Goal: Task Accomplishment & Management: Complete application form

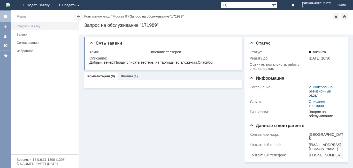
click at [29, 29] on link "Создать заявку" at bounding box center [45, 26] width 63 height 8
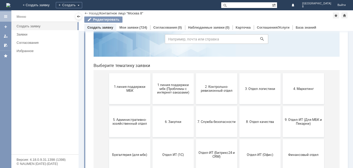
scroll to position [52, 0]
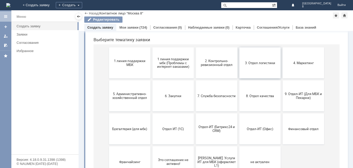
click at [252, 70] on button "3. Отдел логистики" at bounding box center [259, 63] width 41 height 31
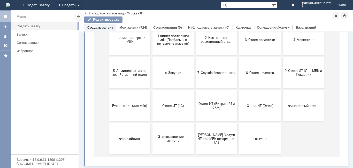
scroll to position [75, 0]
click at [290, 45] on button "4. Маркетинг" at bounding box center [302, 39] width 41 height 31
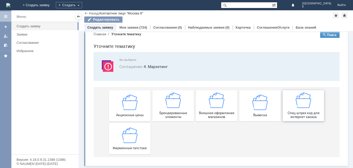
scroll to position [10, 0]
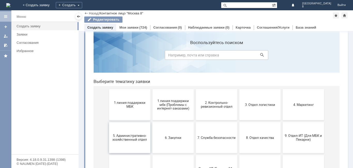
click at [144, 141] on span "5. Административно-хозяйственный отдел" at bounding box center [129, 138] width 38 height 8
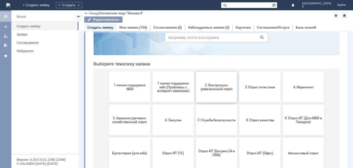
scroll to position [52, 0]
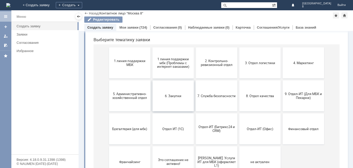
click at [176, 98] on button "6. Закупки" at bounding box center [172, 96] width 41 height 31
click at [306, 103] on button "9. Отдел-ИТ (Для МБК и Пекарни)" at bounding box center [302, 96] width 41 height 31
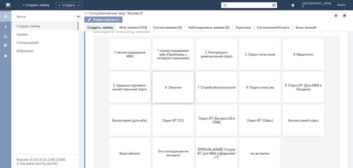
scroll to position [69, 0]
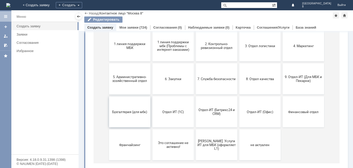
click at [133, 108] on button "Бухгалтерия (для мбк)" at bounding box center [129, 112] width 41 height 31
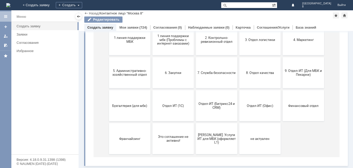
scroll to position [75, 0]
click at [177, 111] on button "Отдел ИТ (1С)" at bounding box center [172, 105] width 41 height 31
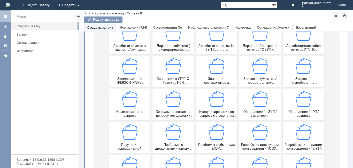
scroll to position [77, 0]
click at [295, 79] on span "Запрос на приобретение оборудования" at bounding box center [303, 80] width 38 height 8
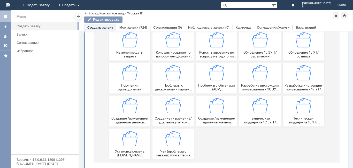
scroll to position [142, 0]
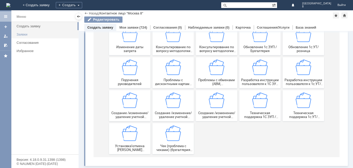
click at [23, 32] on link "Заявки" at bounding box center [45, 34] width 63 height 8
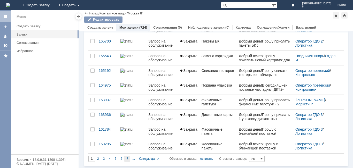
click at [126, 160] on span "7" at bounding box center [127, 159] width 2 height 4
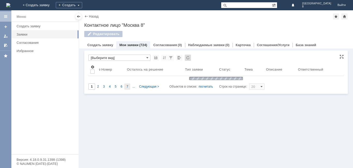
type input "7"
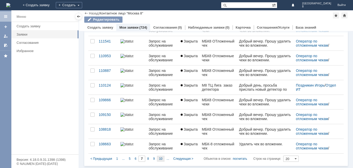
click at [162, 160] on div "10" at bounding box center [160, 159] width 7 height 6
type input "10"
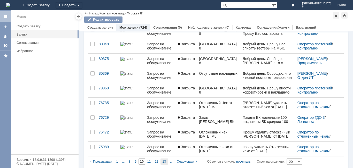
click at [163, 160] on span "13" at bounding box center [163, 162] width 3 height 4
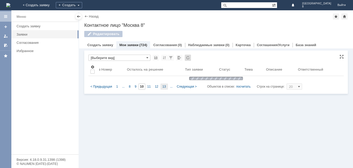
type input "13"
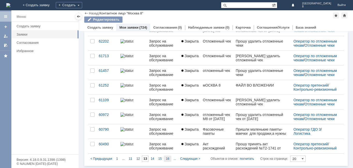
click at [169, 159] on span "16" at bounding box center [167, 159] width 3 height 4
type input "16"
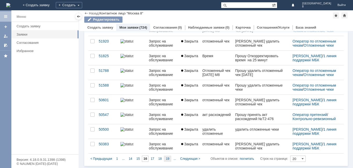
click at [168, 160] on span "19" at bounding box center [167, 159] width 3 height 4
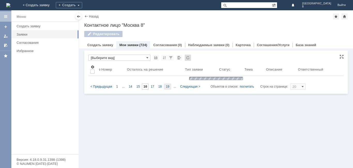
type input "19"
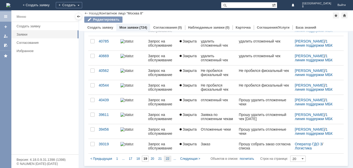
click at [167, 159] on span "22" at bounding box center [167, 159] width 3 height 4
type input "22"
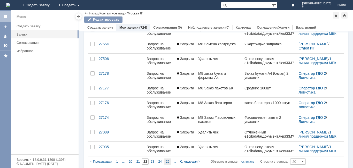
click at [168, 160] on span "25" at bounding box center [167, 162] width 3 height 4
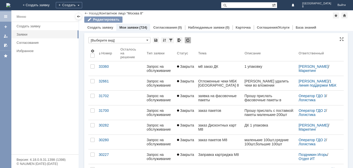
type input "25"
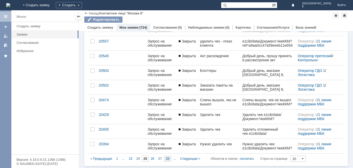
click at [167, 159] on span "28" at bounding box center [167, 159] width 3 height 4
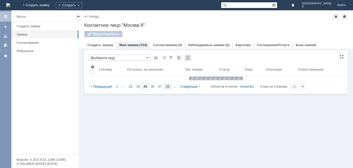
type input "28"
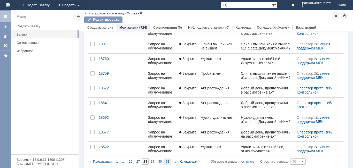
click at [166, 160] on span "31" at bounding box center [167, 162] width 3 height 4
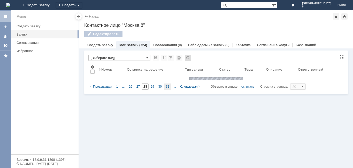
type input "31"
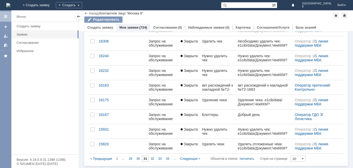
click at [166, 159] on span "34" at bounding box center [167, 159] width 3 height 4
type input "34"
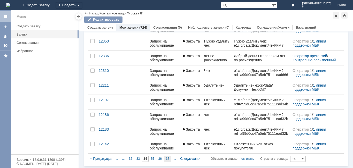
click at [166, 160] on span "37" at bounding box center [167, 159] width 3 height 4
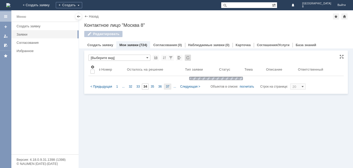
type input "37"
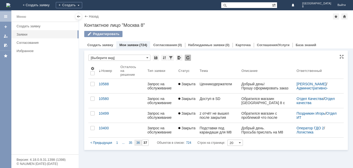
click at [137, 141] on div "36" at bounding box center [137, 143] width 7 height 6
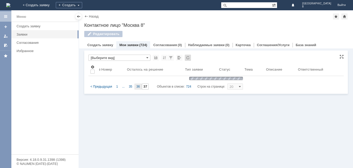
type input "36"
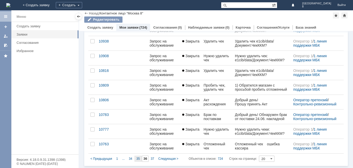
click at [137, 160] on span "35" at bounding box center [137, 159] width 3 height 4
type input "35"
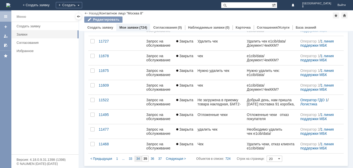
click at [138, 159] on span "34" at bounding box center [137, 159] width 3 height 4
type input "34"
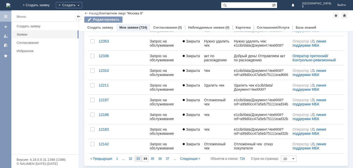
click at [139, 160] on span "33" at bounding box center [137, 159] width 3 height 4
type input "33"
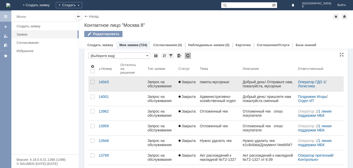
click at [235, 86] on link "пакеты мусорные" at bounding box center [218, 84] width 43 height 14
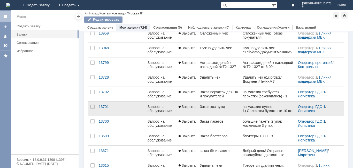
click at [215, 113] on link "Заказ хоз нужд" at bounding box center [218, 109] width 43 height 14
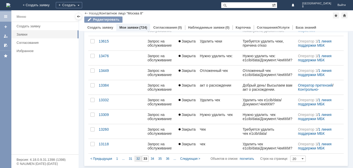
click at [138, 160] on span "32" at bounding box center [137, 159] width 3 height 4
type input "32"
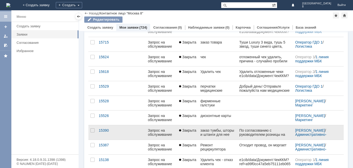
click at [216, 132] on div "заказ тумбы, шторы и штанги для нее" at bounding box center [217, 133] width 35 height 8
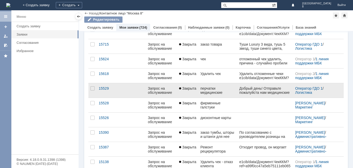
click at [211, 96] on link "перчатки медицинские" at bounding box center [217, 90] width 39 height 14
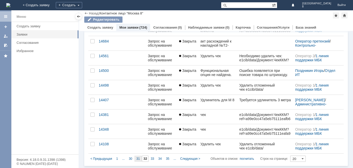
click at [137, 159] on span "31" at bounding box center [137, 159] width 3 height 4
type input "31"
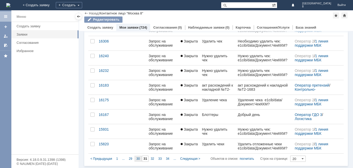
click at [138, 159] on span "30" at bounding box center [137, 159] width 3 height 4
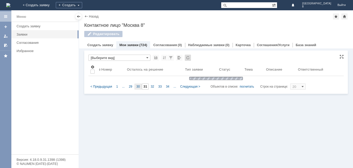
type input "30"
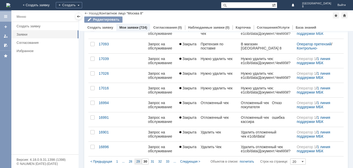
click at [138, 160] on span "29" at bounding box center [137, 162] width 3 height 4
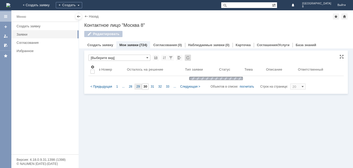
type input "29"
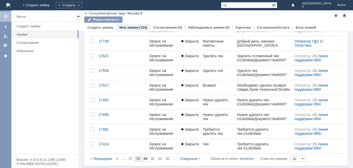
click at [136, 159] on span "28" at bounding box center [137, 159] width 3 height 4
type input "28"
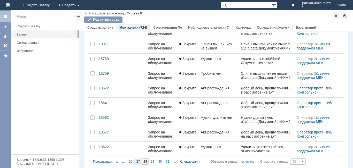
click at [139, 160] on span "27" at bounding box center [137, 162] width 3 height 4
type input "27"
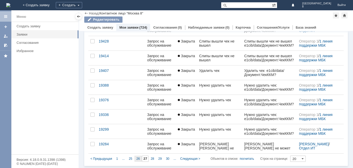
click at [136, 156] on div "26" at bounding box center [137, 159] width 7 height 6
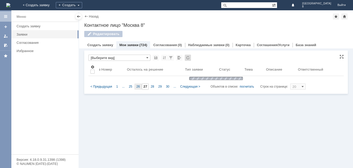
type input "26"
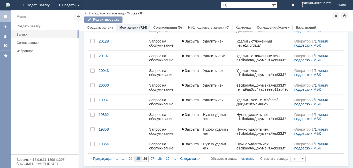
click at [139, 159] on span "25" at bounding box center [137, 159] width 3 height 4
type input "25"
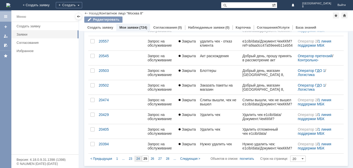
click at [138, 161] on span "24" at bounding box center [137, 159] width 3 height 4
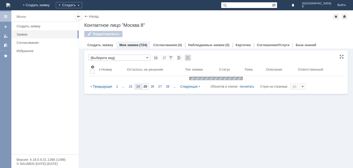
type input "24"
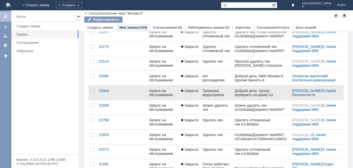
click at [215, 90] on div "Проверка видеозаписи" at bounding box center [216, 93] width 28 height 8
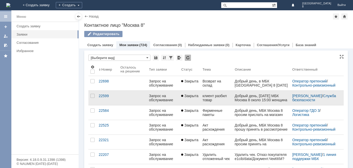
click at [212, 101] on div "клиент разбил товар" at bounding box center [216, 98] width 28 height 8
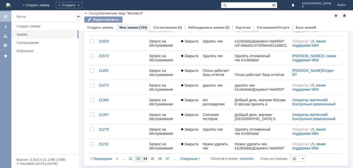
click at [136, 159] on span "23" at bounding box center [137, 159] width 3 height 4
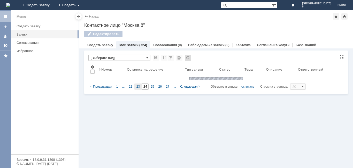
type input "23"
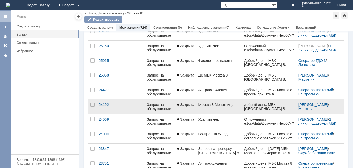
click at [208, 107] on div "Москва 8 Монетница" at bounding box center [219, 105] width 42 height 4
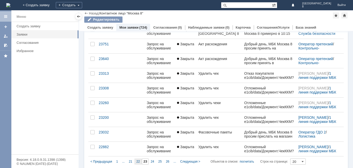
click at [137, 161] on div "22" at bounding box center [137, 162] width 7 height 6
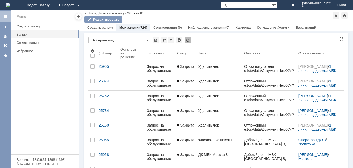
type input "22"
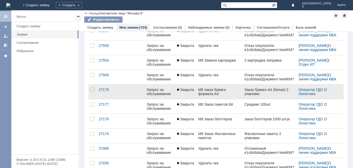
click at [226, 91] on div "М8 заказ бумаги формата А4" at bounding box center [219, 92] width 42 height 8
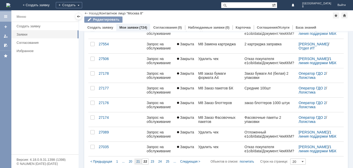
click at [137, 160] on span "21" at bounding box center [137, 162] width 3 height 4
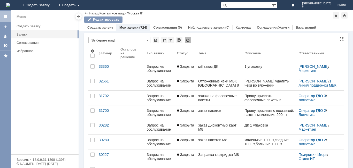
type input "21"
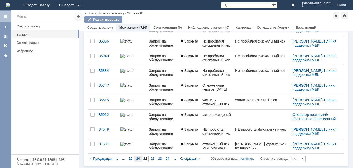
click at [139, 161] on div "20" at bounding box center [137, 159] width 7 height 6
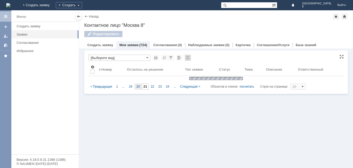
type input "20"
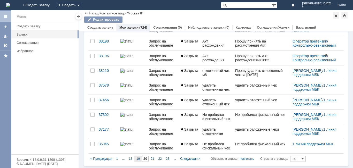
click at [138, 159] on span "19" at bounding box center [137, 159] width 3 height 4
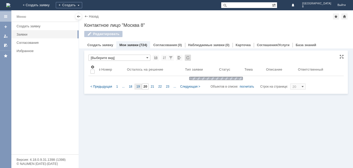
type input "19"
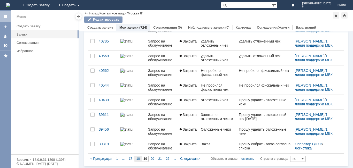
click at [139, 160] on span "18" at bounding box center [137, 159] width 3 height 4
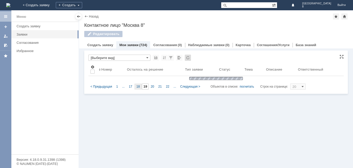
type input "18"
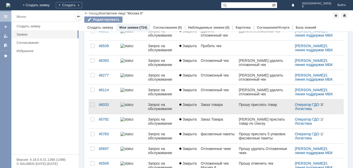
click at [213, 103] on div "Заказ товара" at bounding box center [218, 105] width 34 height 4
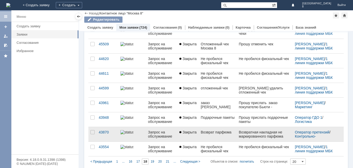
click at [212, 134] on div "Возврат парфюма" at bounding box center [218, 132] width 34 height 4
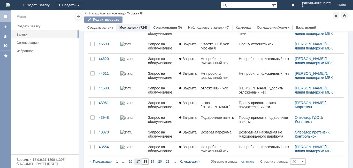
click at [138, 160] on span "17" at bounding box center [137, 162] width 3 height 4
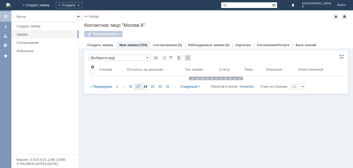
type input "17"
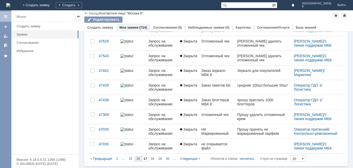
click at [139, 158] on span "16" at bounding box center [137, 159] width 3 height 4
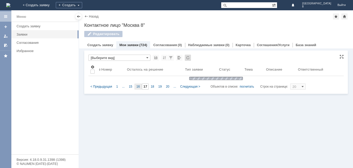
type input "16"
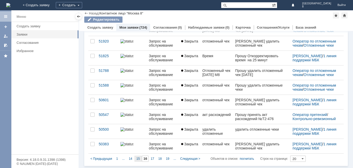
click at [139, 157] on span "15" at bounding box center [137, 159] width 3 height 4
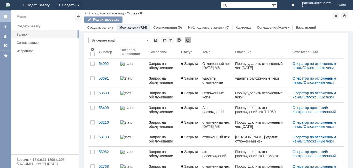
type input "15"
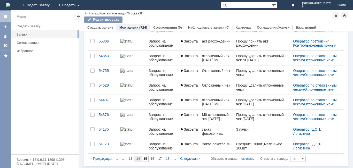
click at [139, 158] on span "14" at bounding box center [137, 159] width 3 height 4
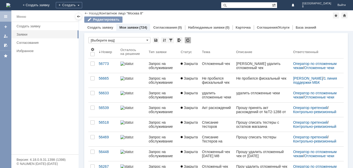
type input "14"
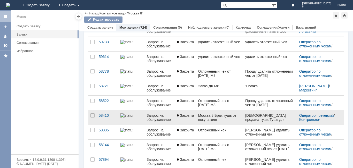
click at [219, 118] on div "Москва 8 Брак тушь от покупателя" at bounding box center [219, 118] width 43 height 8
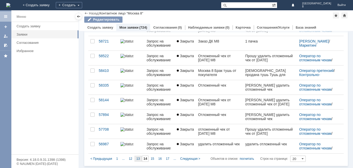
click at [139, 158] on span "13" at bounding box center [137, 159] width 3 height 4
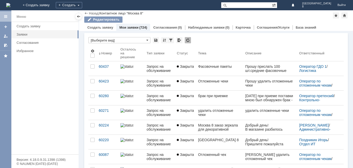
type input "13"
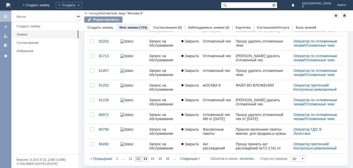
click at [139, 160] on span "12" at bounding box center [137, 159] width 3 height 4
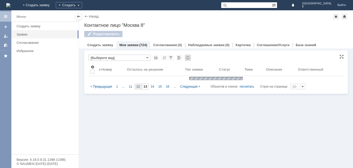
type input "12"
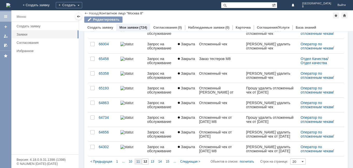
click at [138, 160] on span "11" at bounding box center [137, 162] width 3 height 4
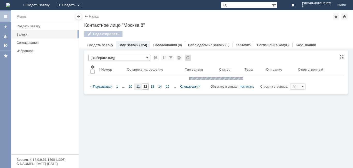
type input "11"
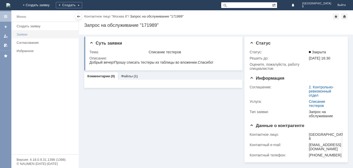
click at [21, 33] on div "Заявки" at bounding box center [46, 35] width 59 height 4
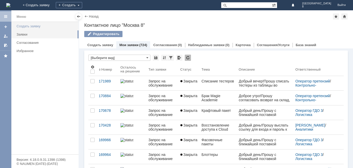
click at [31, 28] on link "Создать заявку" at bounding box center [45, 26] width 63 height 8
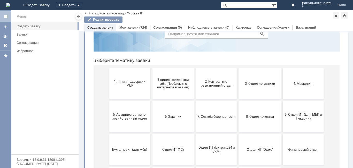
scroll to position [23, 0]
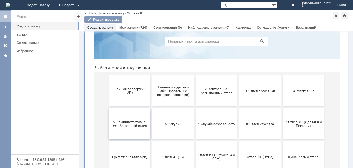
click at [127, 123] on span "5. Административно-хозяйственный отдел" at bounding box center [129, 124] width 38 height 8
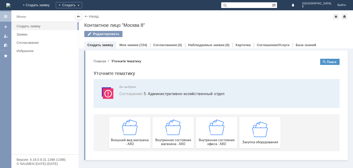
scroll to position [0, 0]
click at [178, 143] on span "Внутреннее состояние магазина - АХО" at bounding box center [173, 142] width 38 height 8
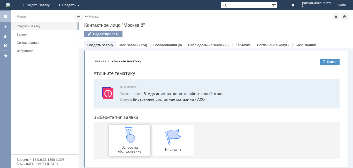
click at [128, 143] on div "Запрос на обслуживание" at bounding box center [129, 140] width 38 height 26
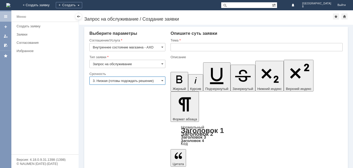
click at [164, 80] on input "3. Низкая (готовы подождать решение)" at bounding box center [127, 81] width 76 height 8
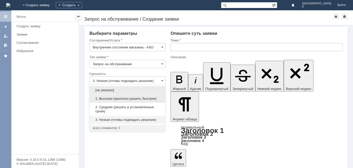
click at [133, 98] on span "1. Высокая (критично решить быстрее)" at bounding box center [127, 99] width 69 height 4
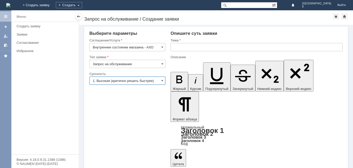
type input "1. Высокая (критично решить быстрее)"
click at [177, 46] on input "text" at bounding box center [256, 47] width 172 height 8
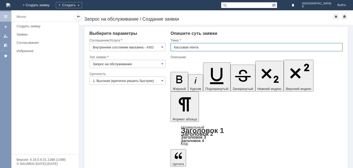
type input "Кассовая лента"
